Goal: Task Accomplishment & Management: Manage account settings

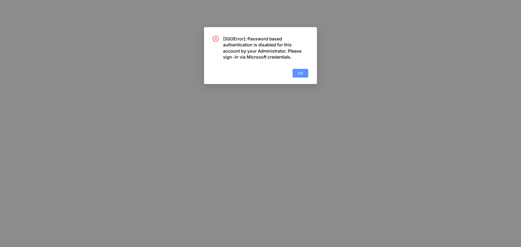
click at [303, 73] on span "OK" at bounding box center [300, 73] width 5 height 6
